Goal: Ask a question: Seek information or help from site administrators or community

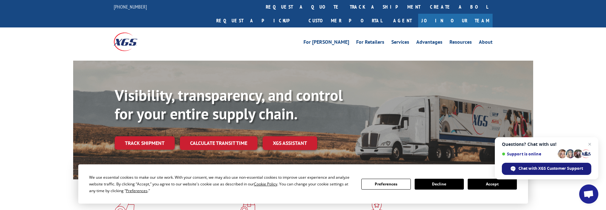
click at [523, 168] on span "Chat with XGS Customer Support" at bounding box center [551, 169] width 65 height 6
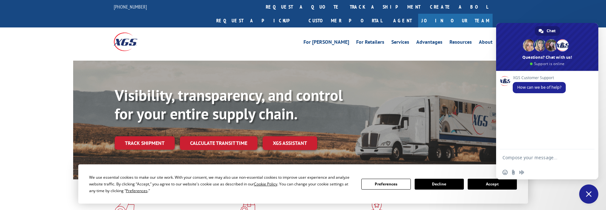
click at [517, 156] on textarea "Compose your message..." at bounding box center [541, 158] width 77 height 16
paste textarea "Good morning I am [PERSON_NAME] from CHR, I was wondering if this Loads were pi…"
type textarea "Good morning I am [PERSON_NAME] from CHR, I was wondering if this Loads were pi…"
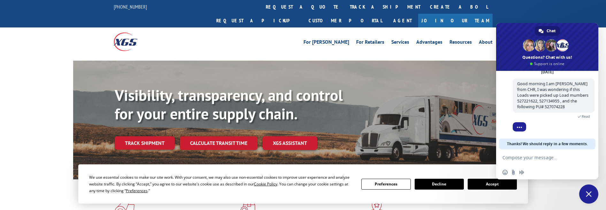
scroll to position [35, 0]
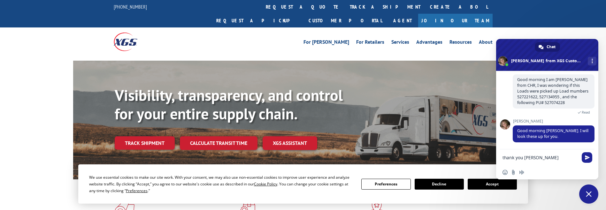
type textarea "thank you [PERSON_NAME]"
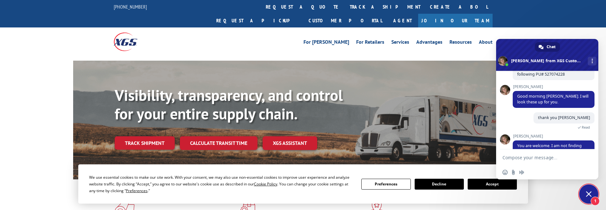
scroll to position [79, 0]
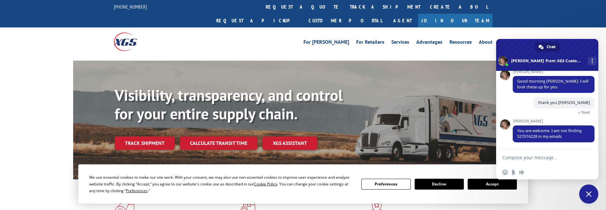
click at [525, 150] on textarea "Compose your message..." at bounding box center [541, 158] width 77 height 16
click at [507, 173] on span "Insert an emoji" at bounding box center [505, 172] width 5 height 5
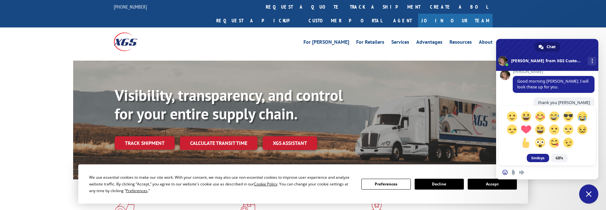
click at [561, 175] on div "Insert an emoji Send a file Audio message" at bounding box center [548, 173] width 102 height 14
click at [504, 89] on div "Smileys GIFs" at bounding box center [548, 118] width 102 height 95
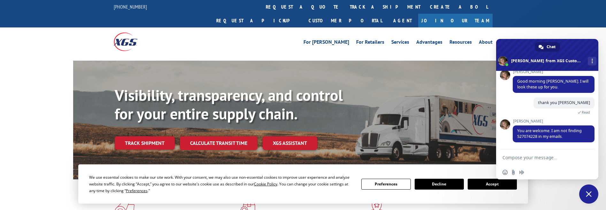
click at [511, 159] on textarea "Compose your message..." at bounding box center [541, 158] width 77 height 16
type textarea "maybe it was not scheduled, can you help me to chedue the PU?"
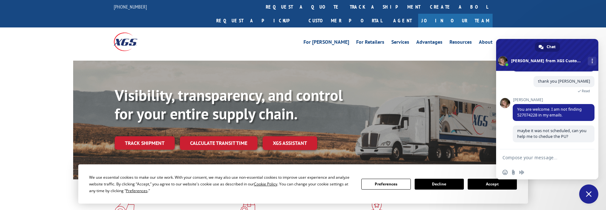
scroll to position [100, 0]
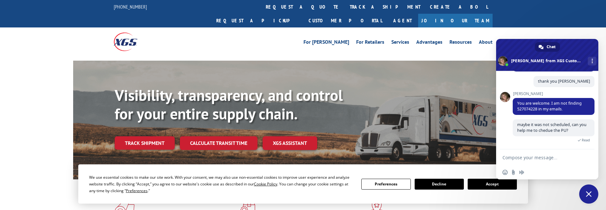
click at [528, 164] on textarea "Compose your message..." at bounding box center [541, 158] width 77 height 16
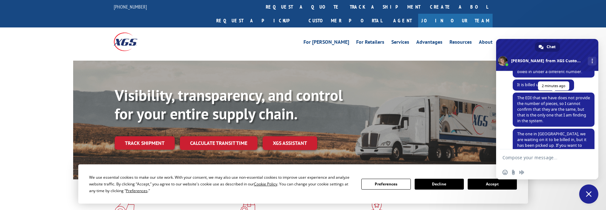
scroll to position [274, 0]
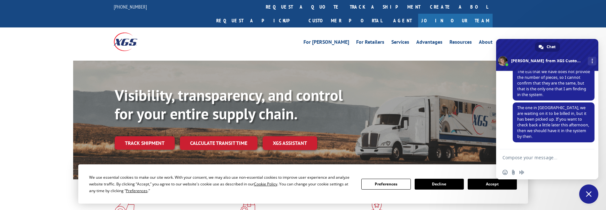
click at [548, 157] on textarea "Compose your message..." at bounding box center [541, 158] width 77 height 16
type textarea "thnlk you"
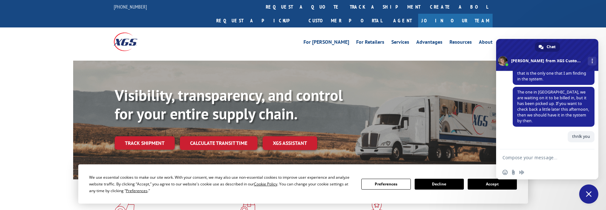
scroll to position [290, 0]
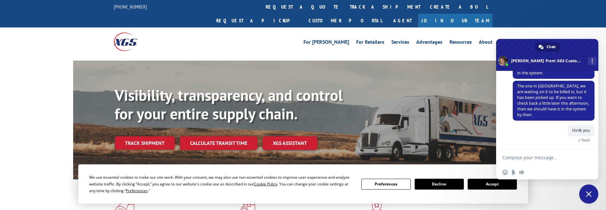
click at [5, 108] on div "Visibility, transparency, and control for your entire supply chain. Track shipm…" at bounding box center [303, 126] width 606 height 131
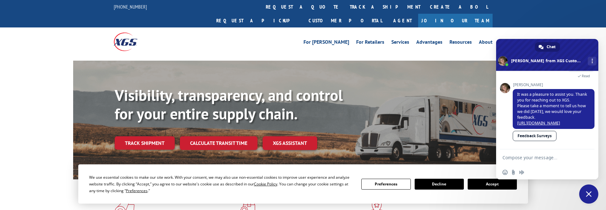
click at [19, 112] on div "Visibility, transparency, and control for your entire supply chain. Track shipm…" at bounding box center [303, 126] width 606 height 131
